Goal: Transaction & Acquisition: Download file/media

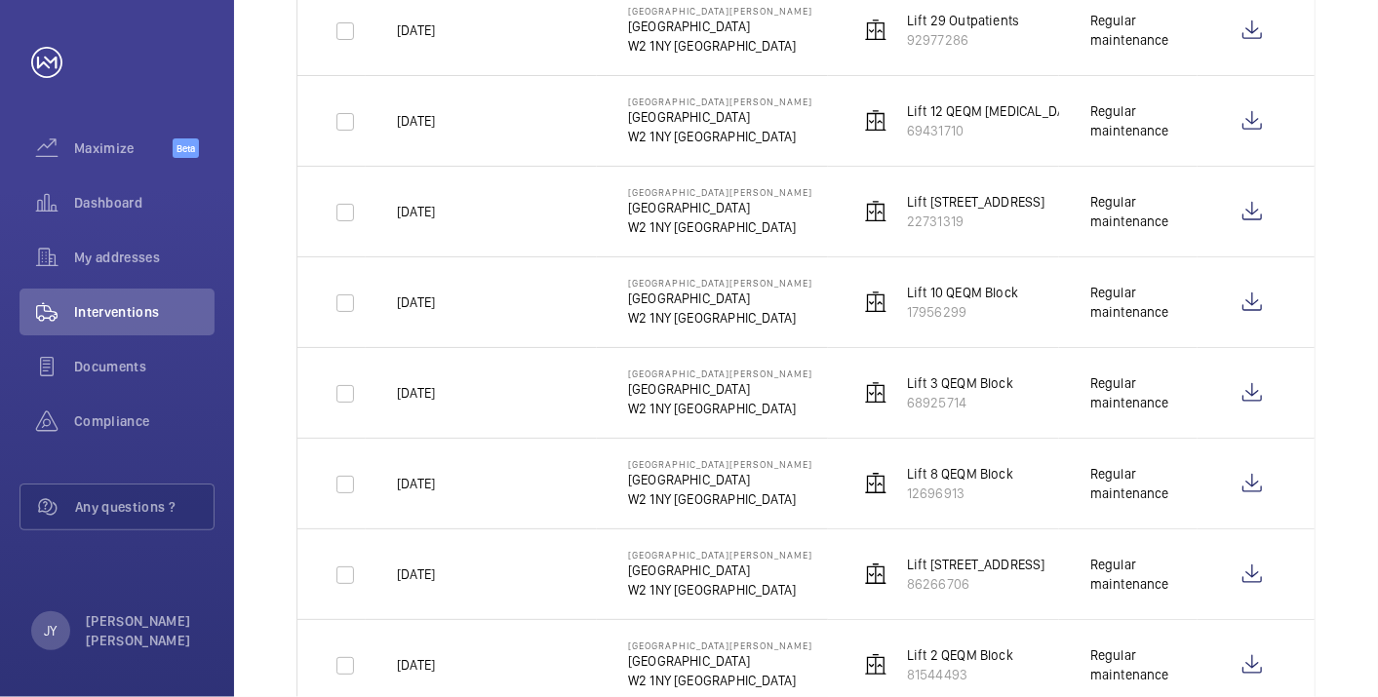
scroll to position [411, 0]
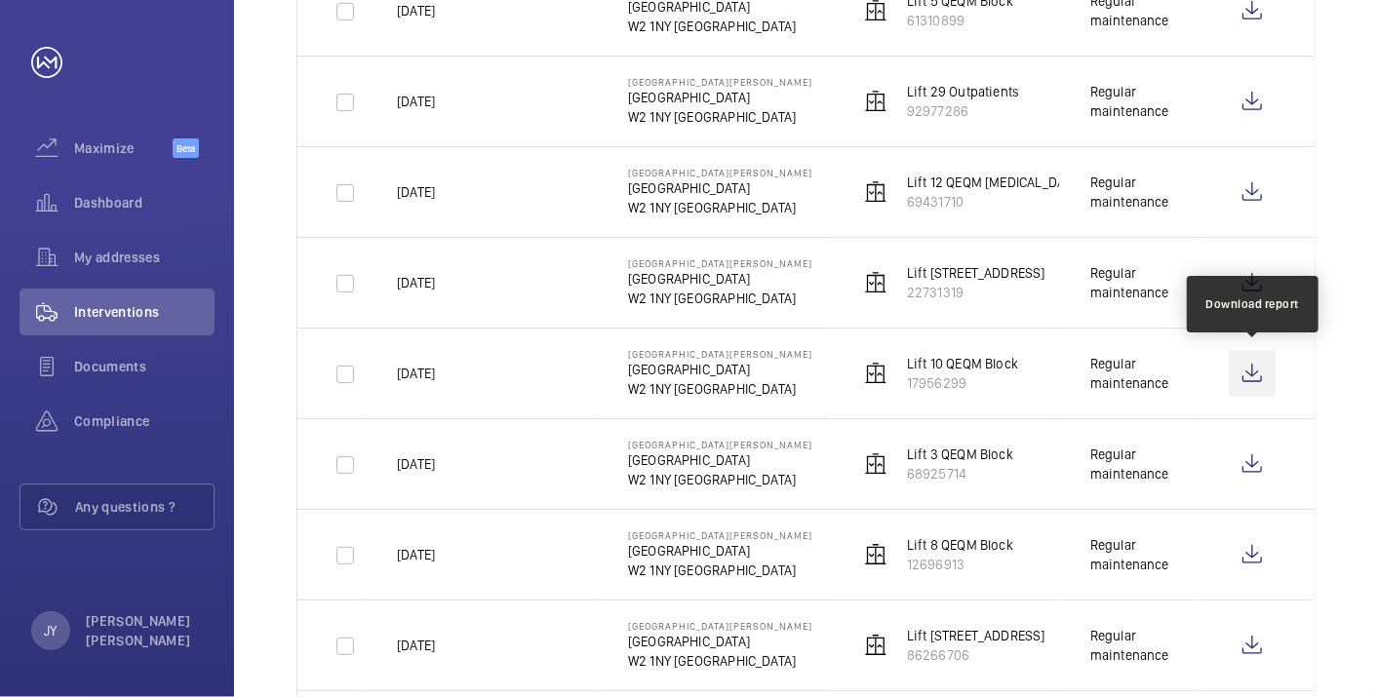
click at [1263, 362] on wm-front-icon-button at bounding box center [1252, 373] width 47 height 47
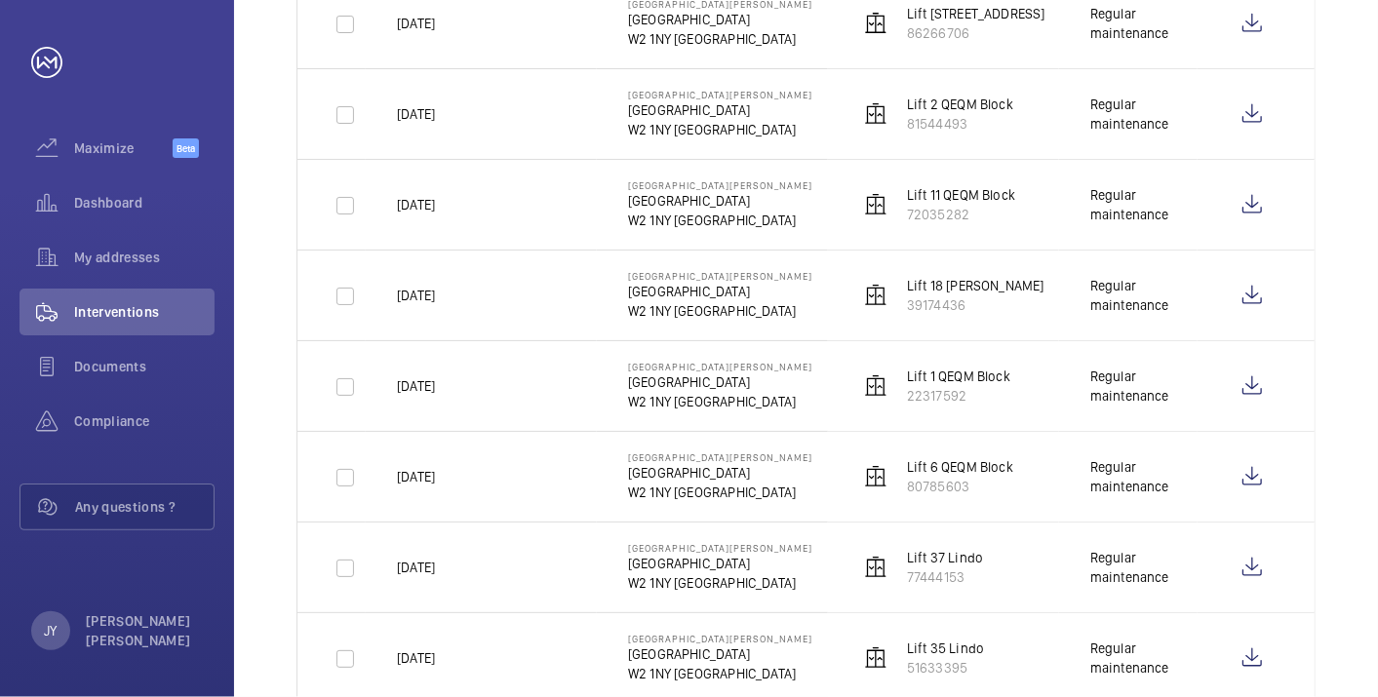
scroll to position [1192, 0]
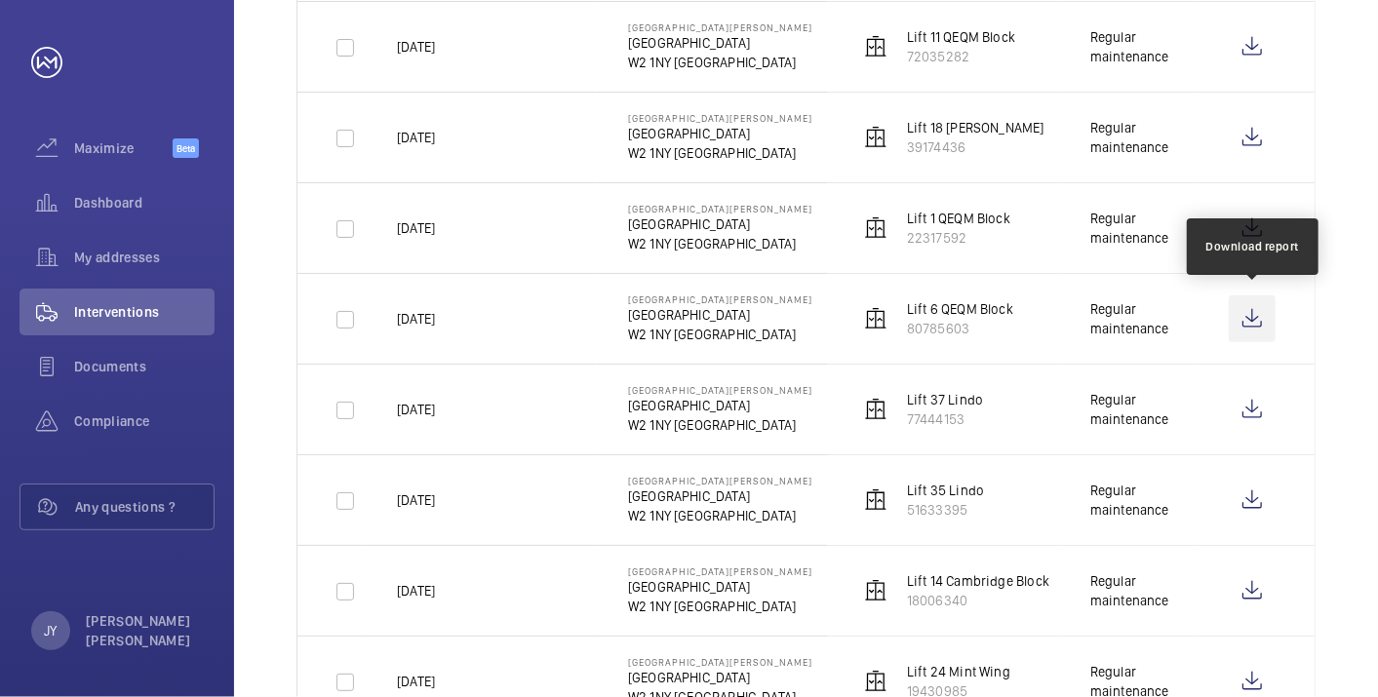
click at [1252, 319] on wm-front-icon-button at bounding box center [1252, 318] width 47 height 47
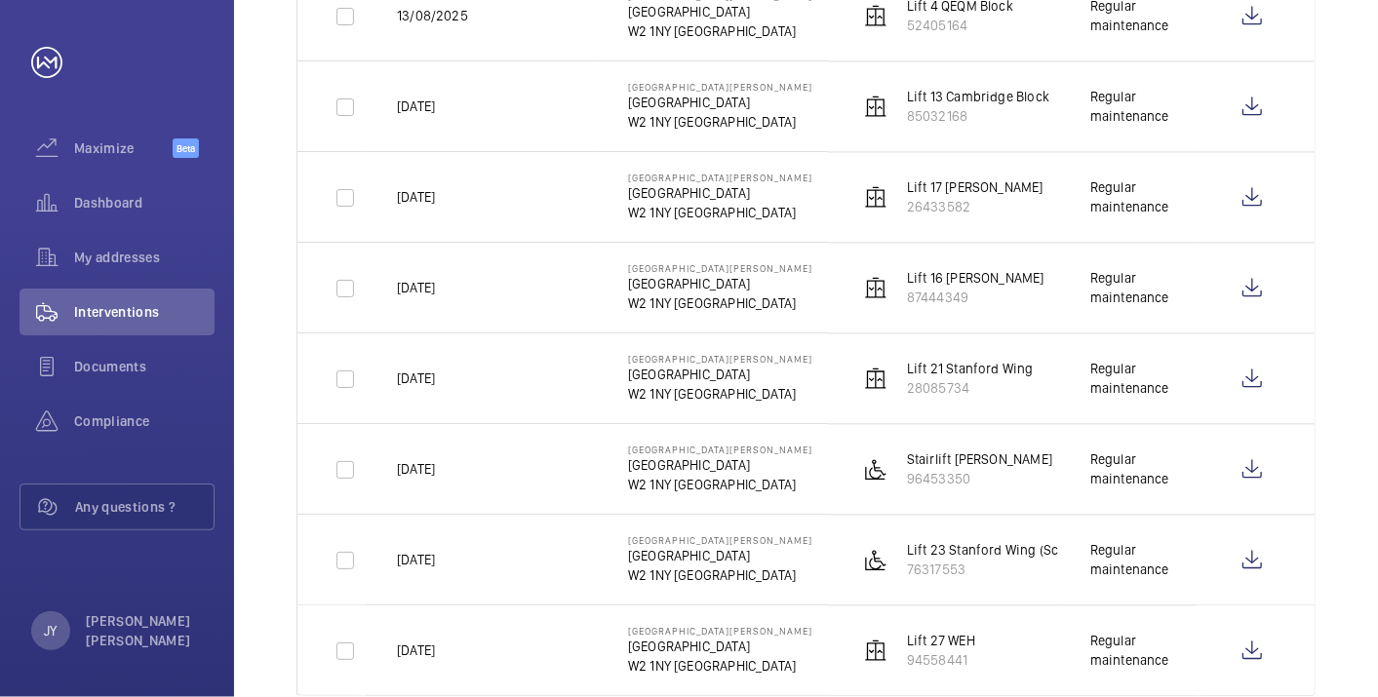
scroll to position [2253, 0]
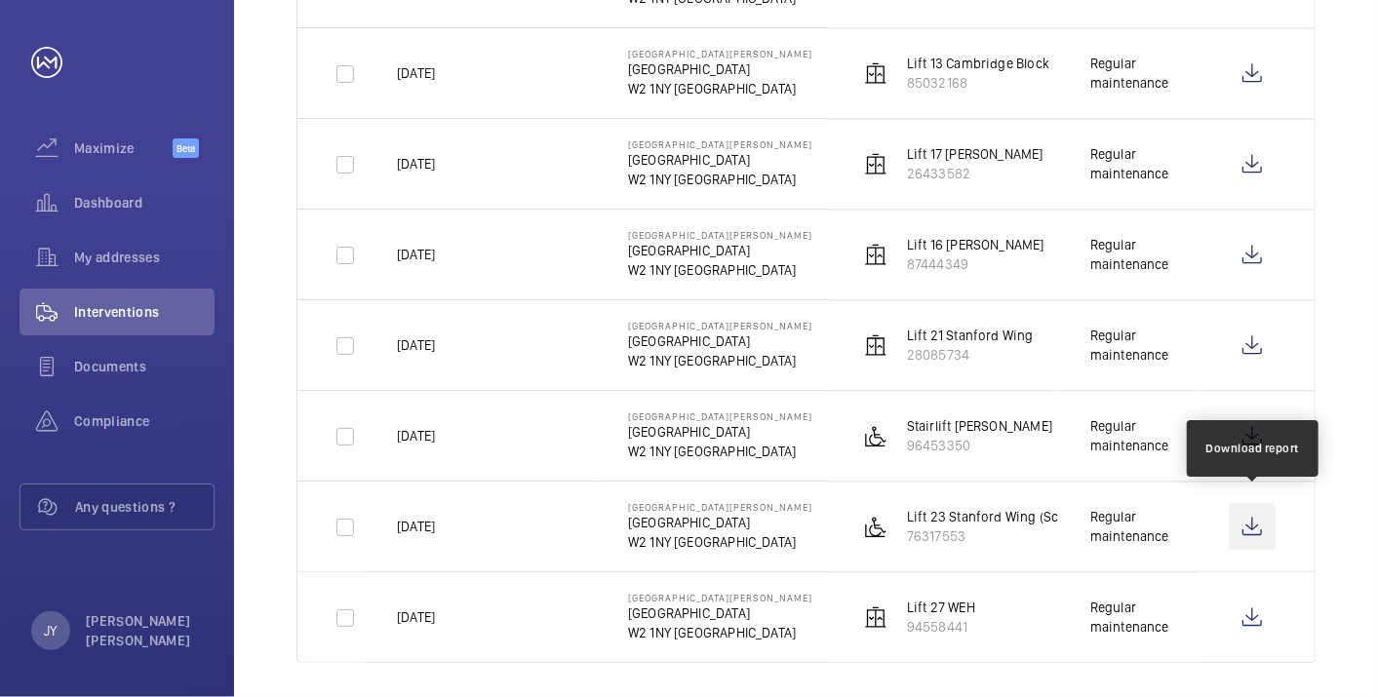
click at [1246, 515] on wm-front-icon-button at bounding box center [1252, 526] width 47 height 47
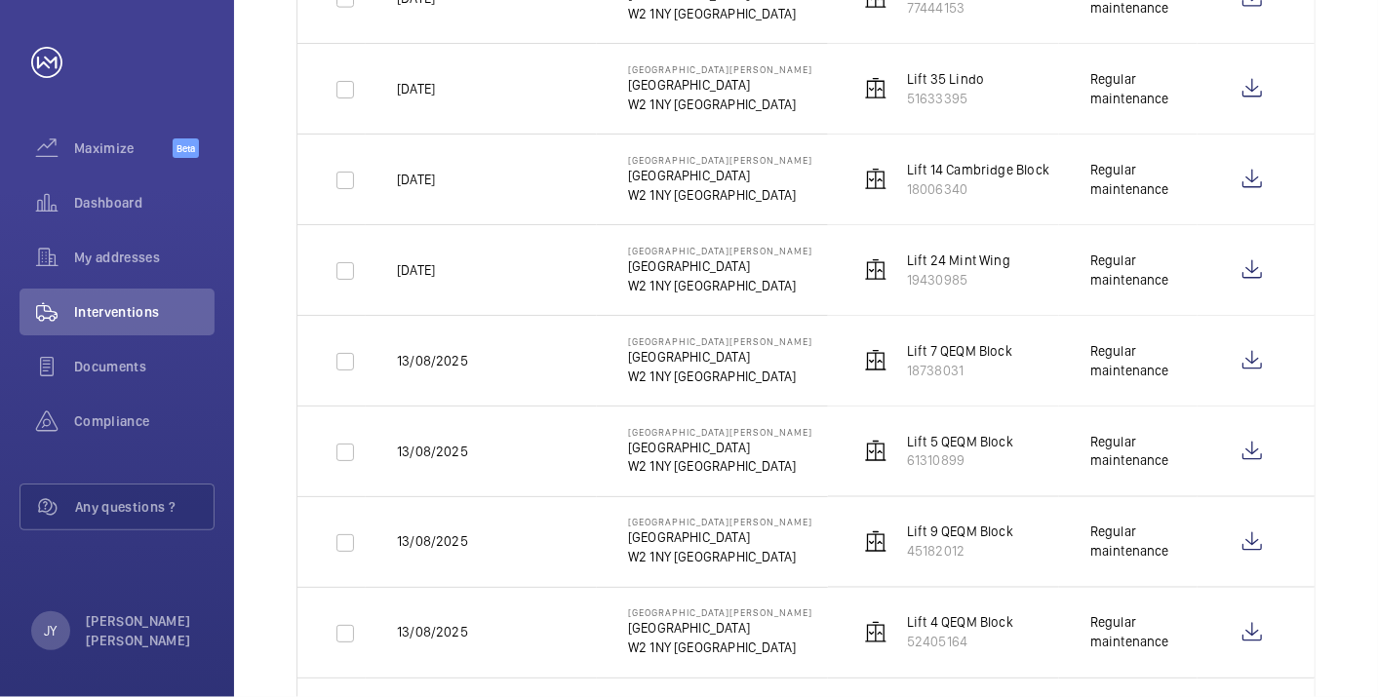
scroll to position [1495, 0]
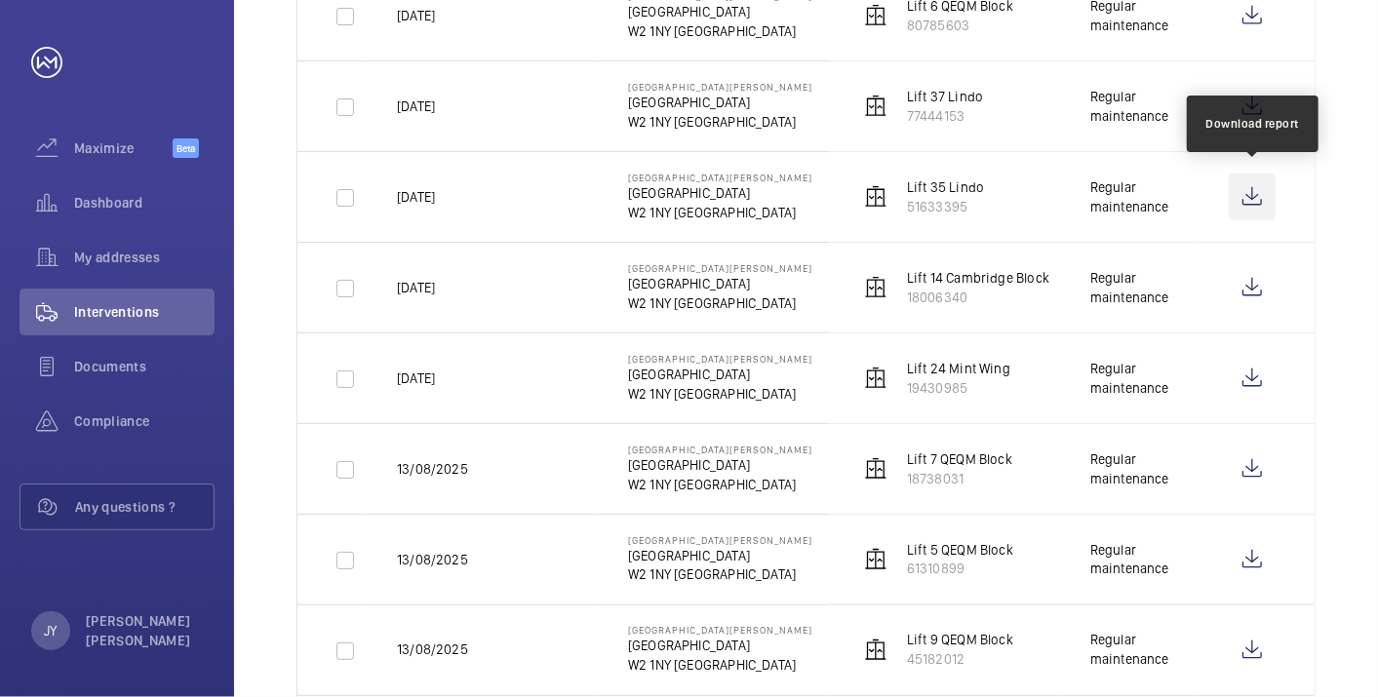
click at [1259, 186] on wm-front-icon-button at bounding box center [1252, 197] width 47 height 47
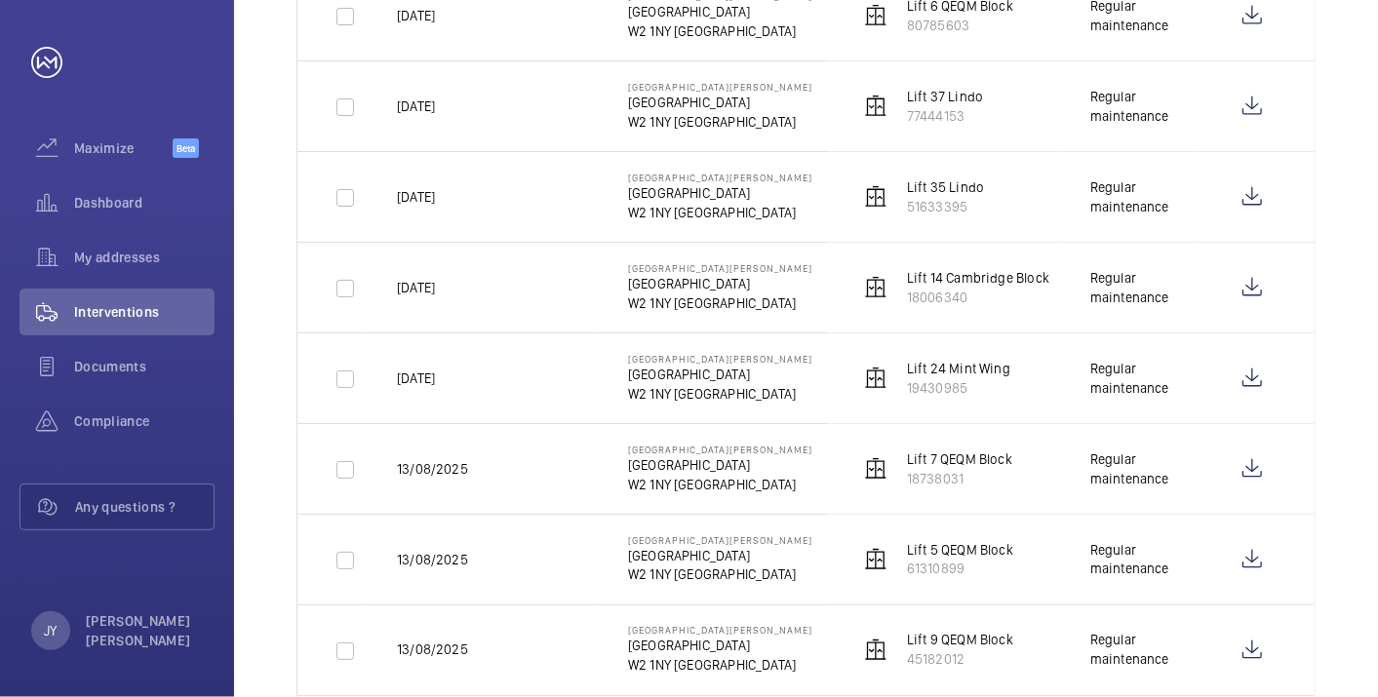
click at [1341, 221] on div "Date 1 Address 1 Unit Equipment type Visit 1 1 – 28 of 28 Date Address Unit Vis…" at bounding box center [806, 75] width 1144 height 2787
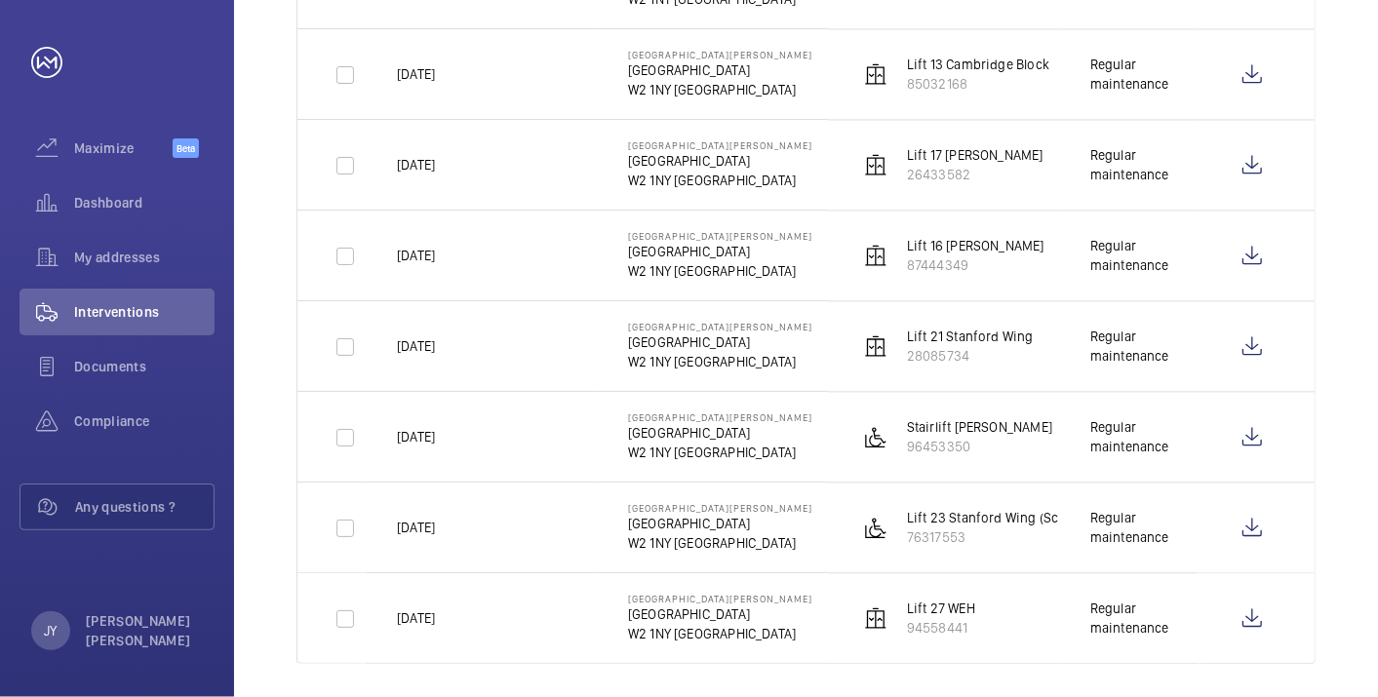
scroll to position [2253, 0]
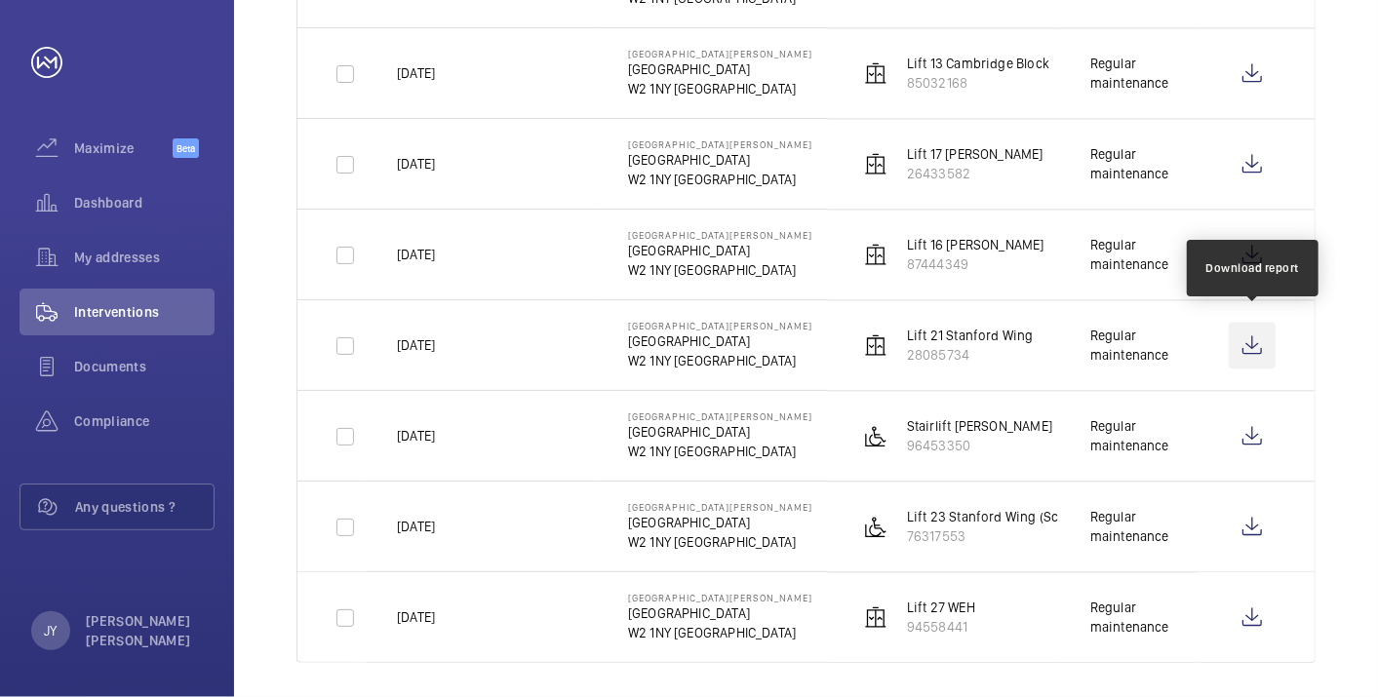
click at [1248, 340] on wm-front-icon-button at bounding box center [1252, 345] width 47 height 47
